Goal: Find contact information: Find contact information

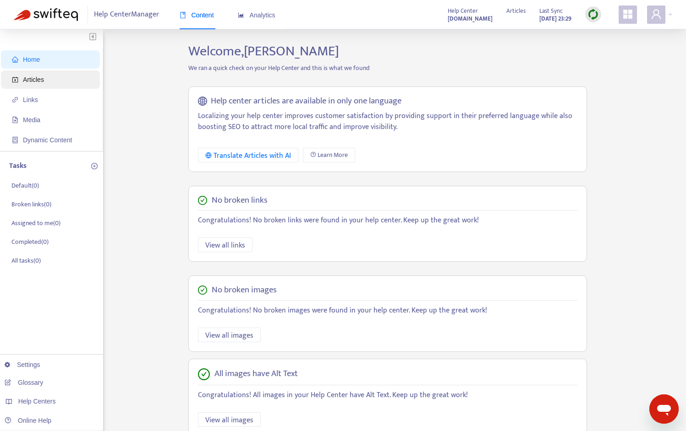
click at [48, 74] on span "Articles" at bounding box center [52, 80] width 81 height 18
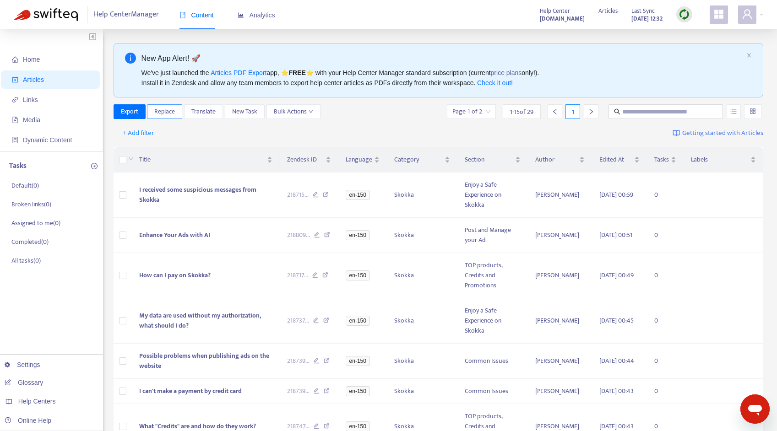
drag, startPoint x: 175, startPoint y: 117, endPoint x: 181, endPoint y: 118, distance: 6.0
click at [175, 117] on span "Replace" at bounding box center [164, 112] width 21 height 10
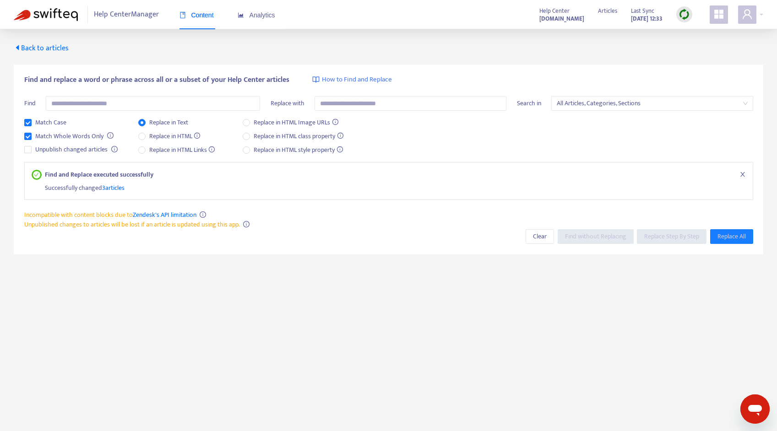
click at [42, 50] on span "Back to articles" at bounding box center [41, 48] width 55 height 12
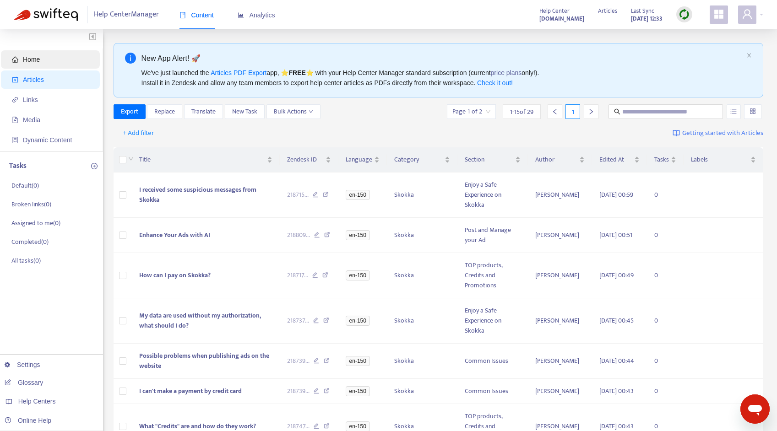
click at [35, 62] on span "Home" at bounding box center [31, 59] width 17 height 7
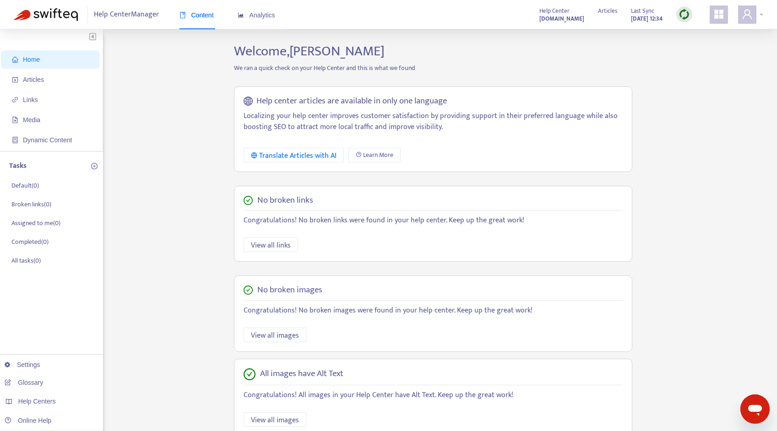
click at [685, 16] on icon "user" at bounding box center [747, 14] width 9 height 10
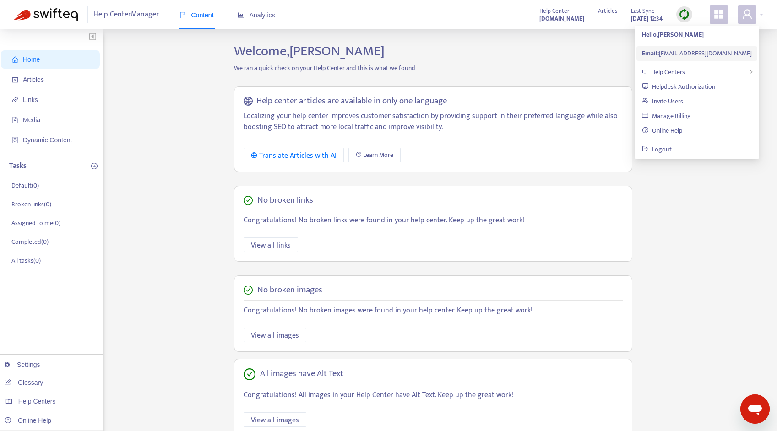
click at [685, 53] on li "Email: [EMAIL_ADDRESS][DOMAIN_NAME]" at bounding box center [697, 53] width 121 height 15
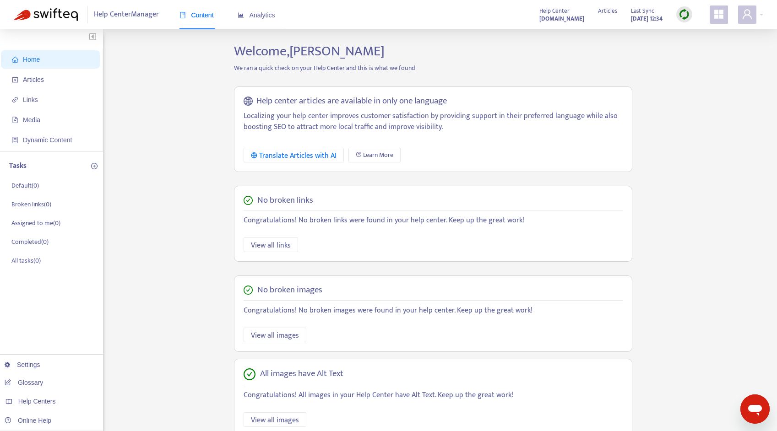
click at [685, 11] on div "Help Center Manager Content Analytics Help Center [DOMAIN_NAME] Articles Last S…" at bounding box center [388, 14] width 777 height 29
drag, startPoint x: 761, startPoint y: 14, endPoint x: 751, endPoint y: 20, distance: 11.5
click at [685, 14] on div at bounding box center [750, 14] width 25 height 18
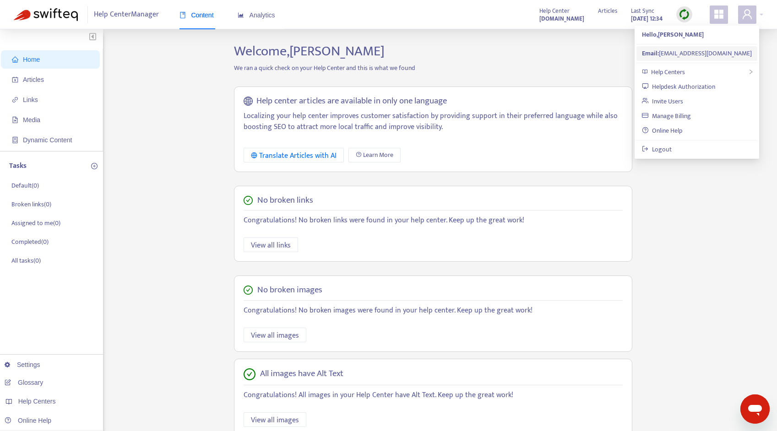
click at [685, 53] on div "Email: [EMAIL_ADDRESS][DOMAIN_NAME]" at bounding box center [697, 54] width 110 height 10
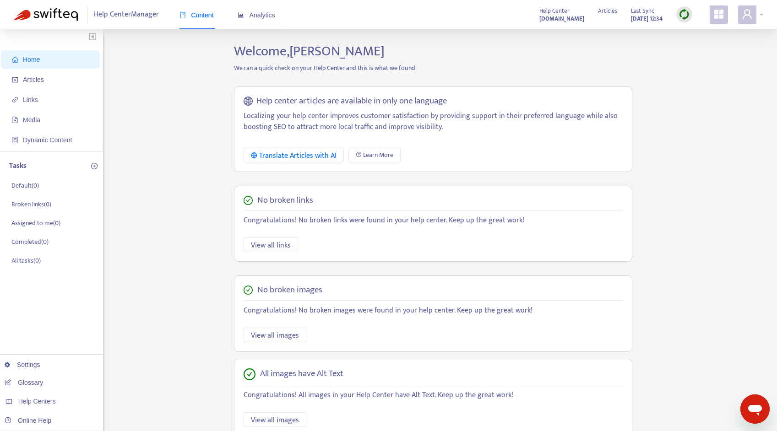
click at [685, 22] on span at bounding box center [747, 14] width 18 height 18
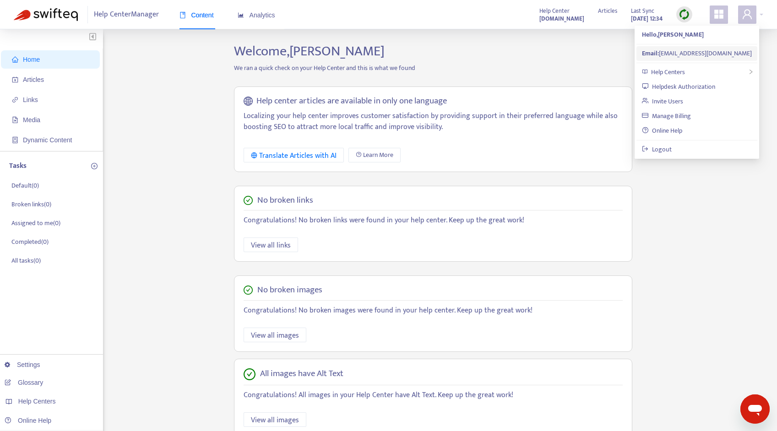
click at [681, 52] on div "Email: [EMAIL_ADDRESS][DOMAIN_NAME]" at bounding box center [697, 54] width 110 height 10
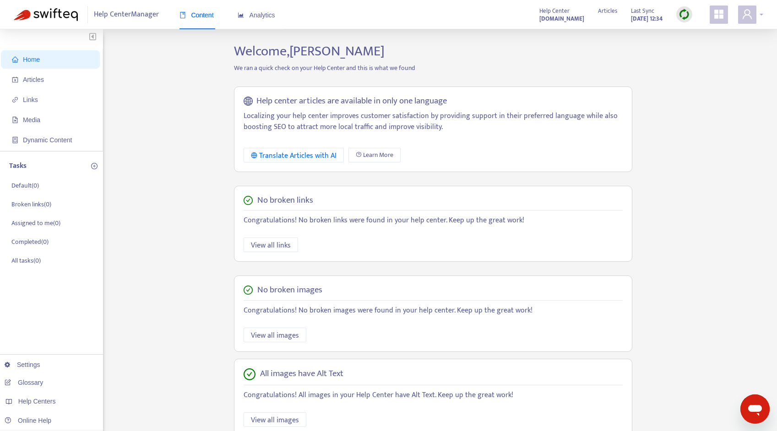
click at [685, 17] on icon "user" at bounding box center [747, 14] width 11 height 11
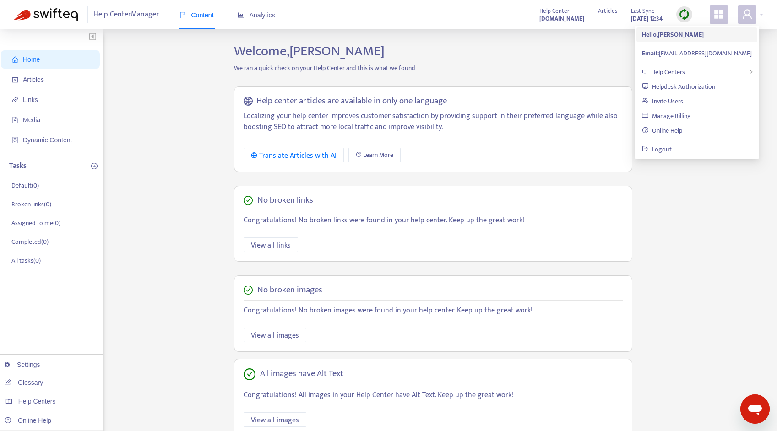
click at [685, 38] on strong "Hello, [PERSON_NAME]" at bounding box center [673, 34] width 62 height 11
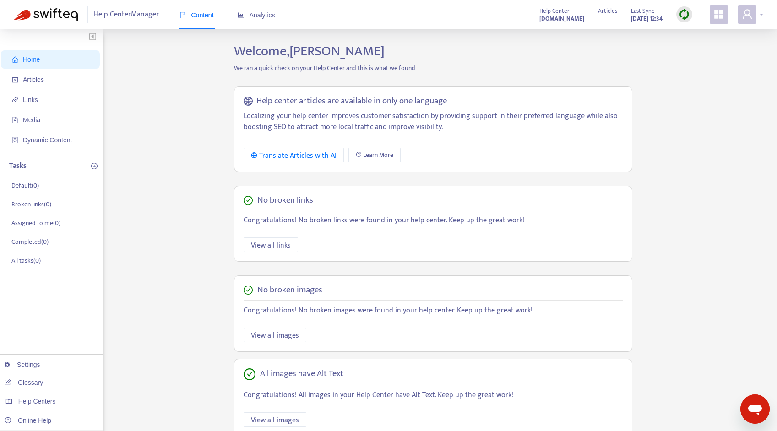
click at [685, 7] on span at bounding box center [747, 14] width 18 height 18
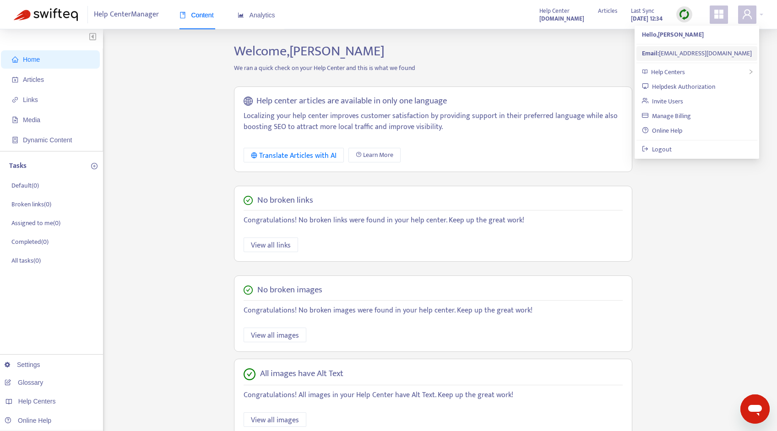
drag, startPoint x: 756, startPoint y: 53, endPoint x: 660, endPoint y: 54, distance: 95.3
click at [660, 54] on div "Email: [EMAIL_ADDRESS][DOMAIN_NAME]" at bounding box center [697, 54] width 110 height 10
copy div "[EMAIL_ADDRESS][DOMAIN_NAME]"
